Goal: Information Seeking & Learning: Learn about a topic

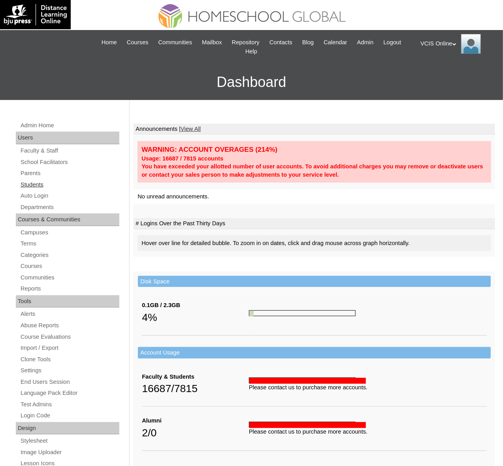
click at [36, 182] on link "Students" at bounding box center [70, 185] width 100 height 10
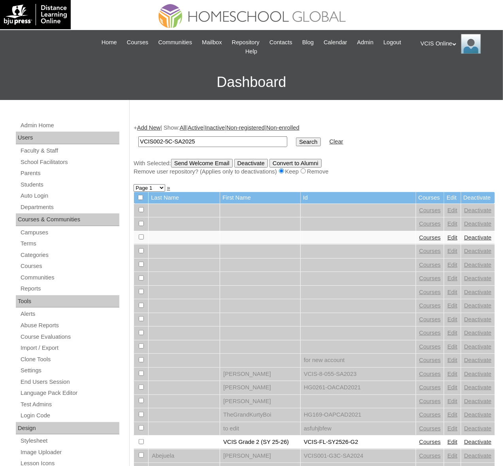
type input "VCIS002-5C-SA2025"
click at [296, 138] on input "Search" at bounding box center [308, 142] width 25 height 9
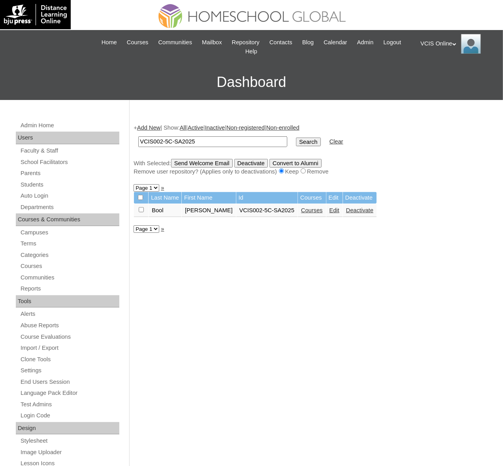
click at [314, 212] on link "Courses" at bounding box center [312, 210] width 22 height 6
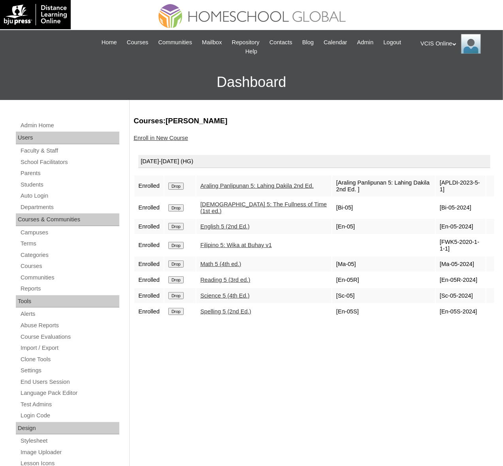
click at [236, 283] on link "Reading 5 (3rd ed.)" at bounding box center [225, 280] width 50 height 6
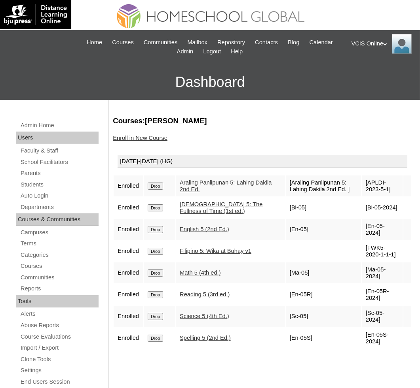
click at [213, 190] on link "Araling Panlipunan 5: Lahing Dakila 2nd Ed." at bounding box center [226, 186] width 92 height 13
click at [210, 206] on link "Bible 5: The Fullness of Time (1st ed.)" at bounding box center [221, 207] width 83 height 13
click at [193, 248] on link "Filipino 5: Wika at Buhay v1" at bounding box center [216, 251] width 72 height 6
click at [198, 272] on link "Math 5 (4th ed.)" at bounding box center [200, 273] width 41 height 6
click at [201, 313] on link "Science 5 (4th Ed.)" at bounding box center [204, 316] width 49 height 6
